Goal: Transaction & Acquisition: Obtain resource

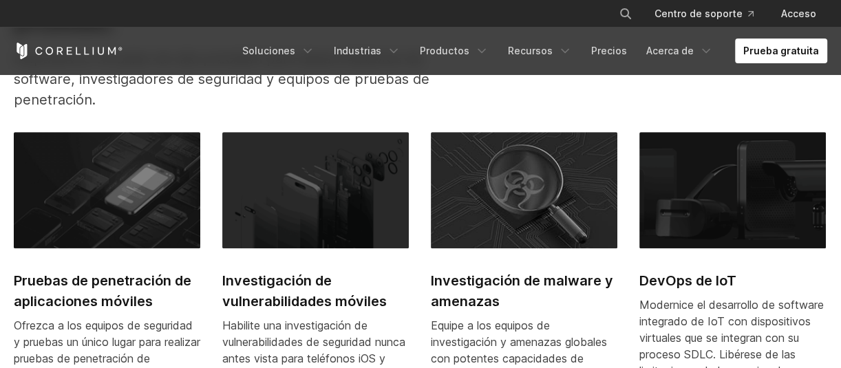
scroll to position [344, 0]
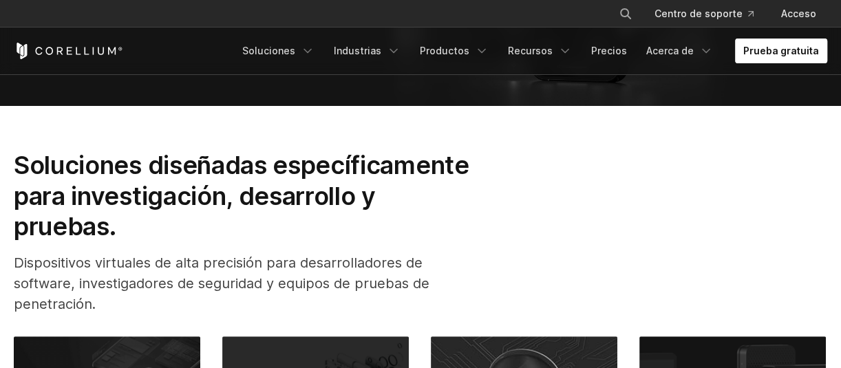
click at [766, 53] on font "Prueba gratuita" at bounding box center [781, 51] width 76 height 12
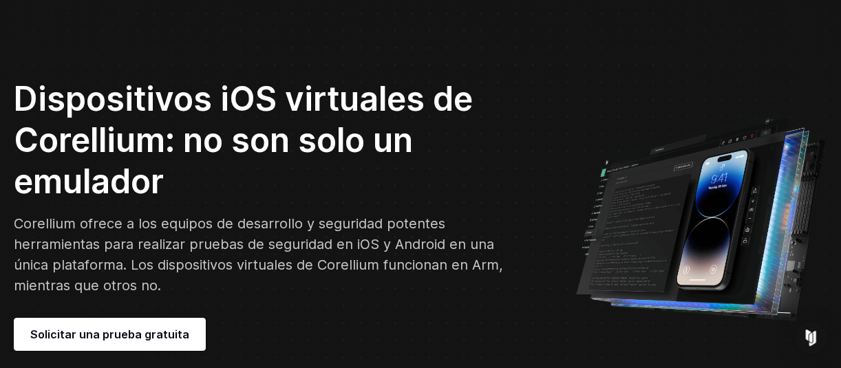
scroll to position [138, 0]
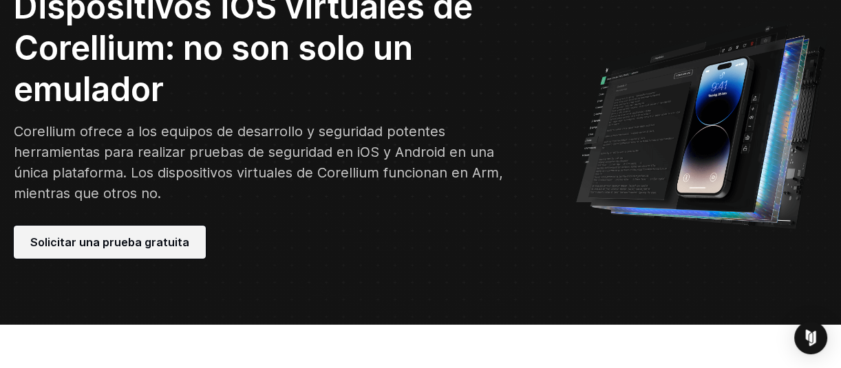
click at [104, 247] on font "Solicitar una prueba gratuita" at bounding box center [109, 242] width 159 height 14
